Goal: Task Accomplishment & Management: Manage account settings

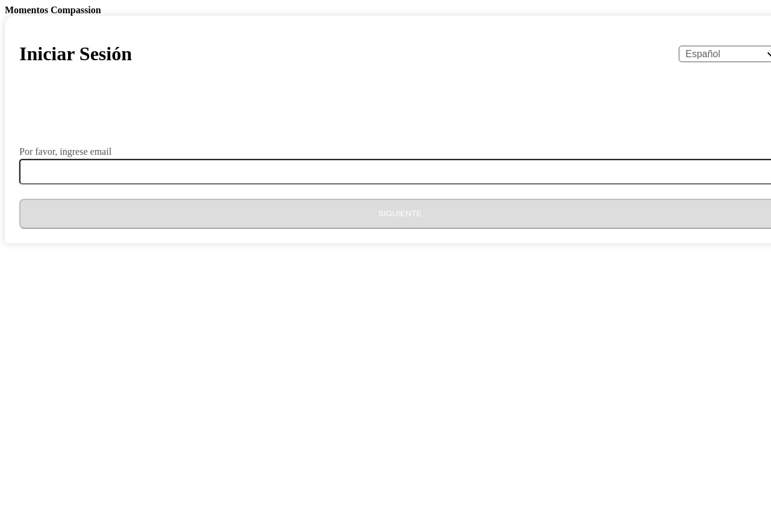
select select "es"
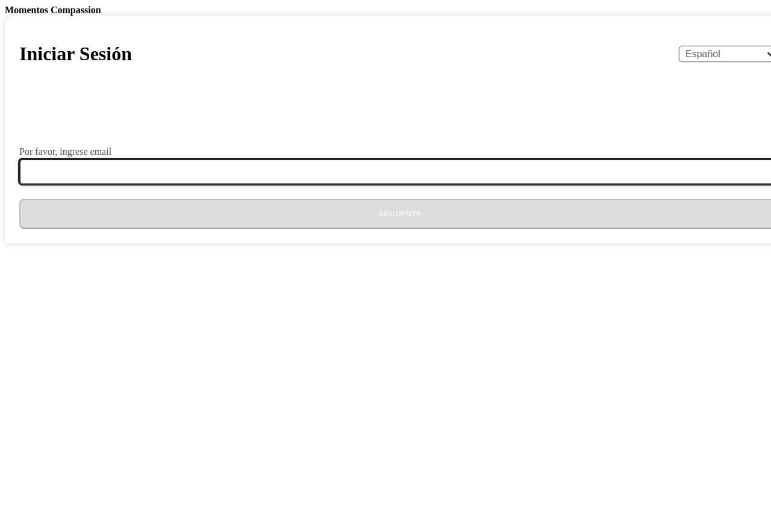
click at [332, 184] on input "Por favor, ingrese email" at bounding box center [407, 171] width 776 height 25
type input "[EMAIL_ADDRESS][DOMAIN_NAME]"
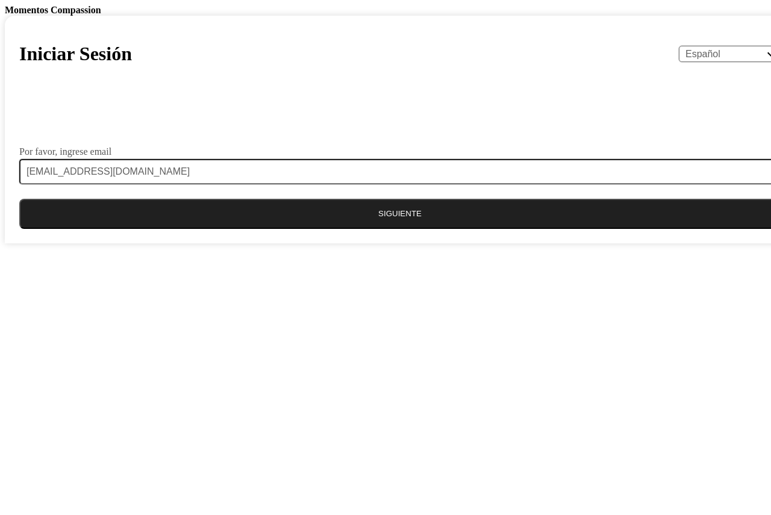
click at [346, 229] on button "Siguiente" at bounding box center [399, 214] width 761 height 30
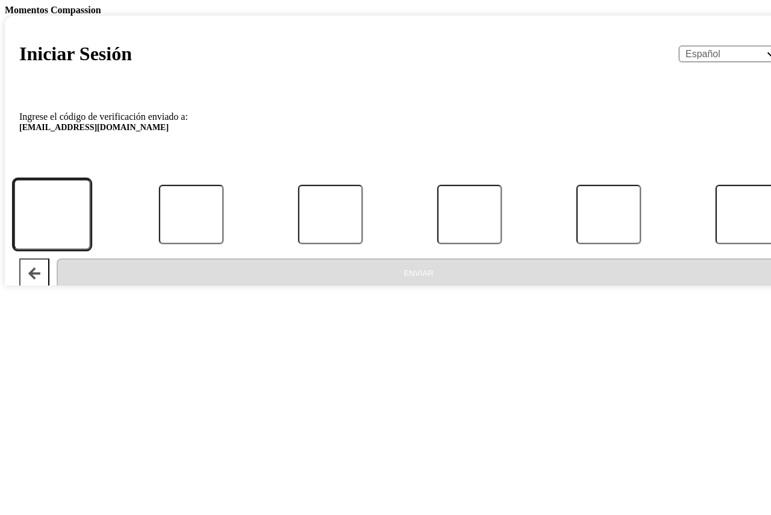
click at [90, 249] on input "Código" at bounding box center [51, 214] width 77 height 70
type input "4"
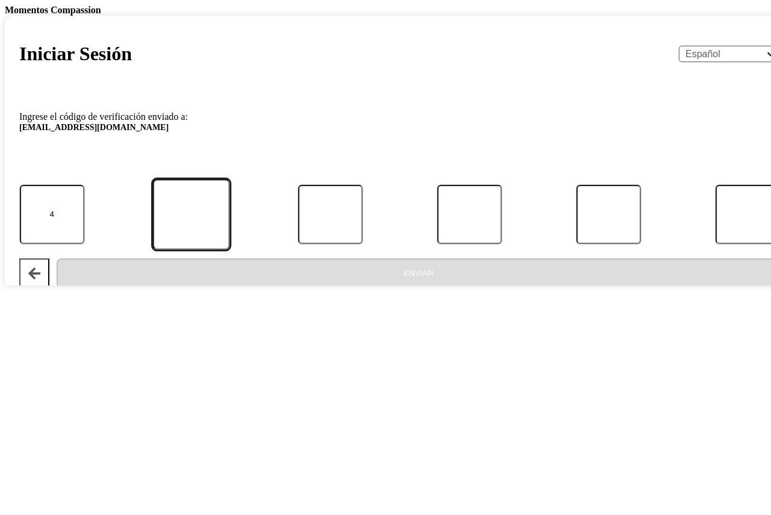
type input "6"
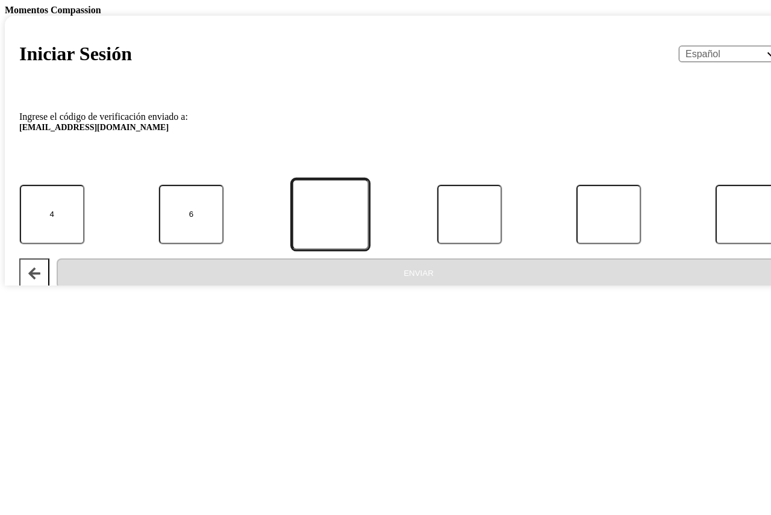
type input "8"
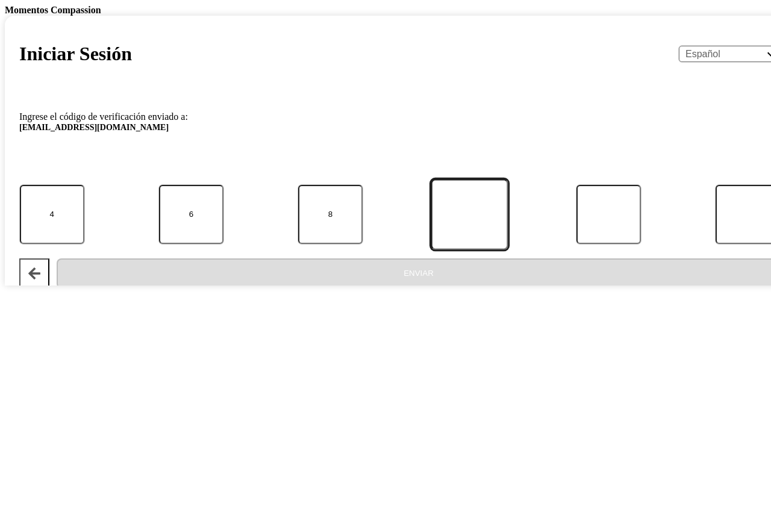
type input "2"
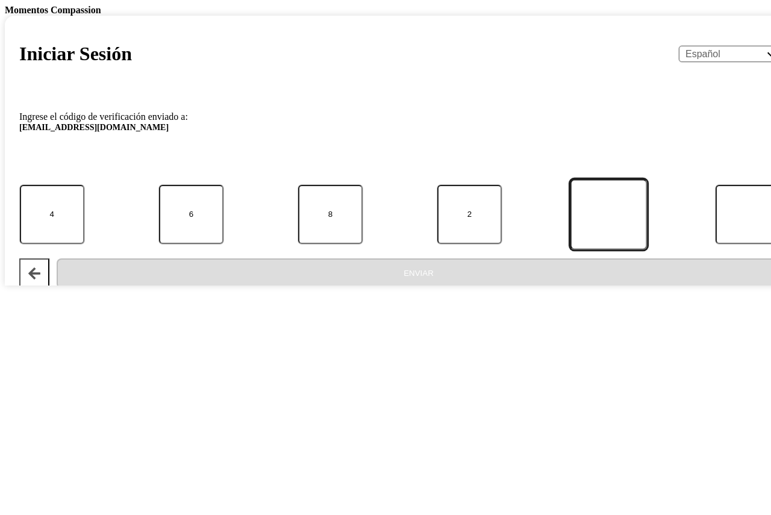
type input "1"
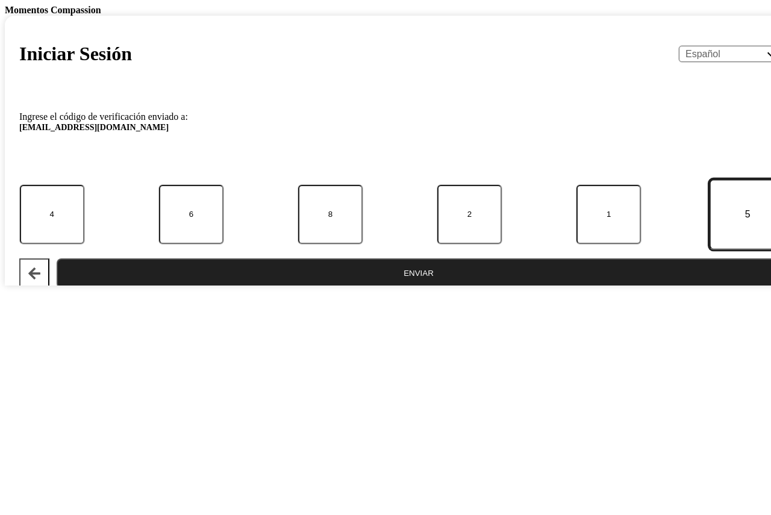
type input "5"
click at [429, 288] on button "Enviar" at bounding box center [419, 273] width 724 height 30
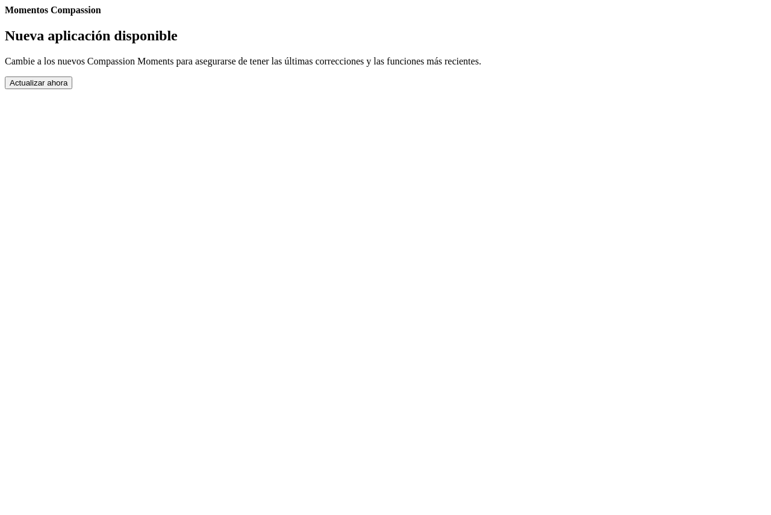
click at [72, 89] on button "Actualizar ahora" at bounding box center [38, 82] width 67 height 13
